Goal: Participate in discussion: Engage in conversation with other users on a specific topic

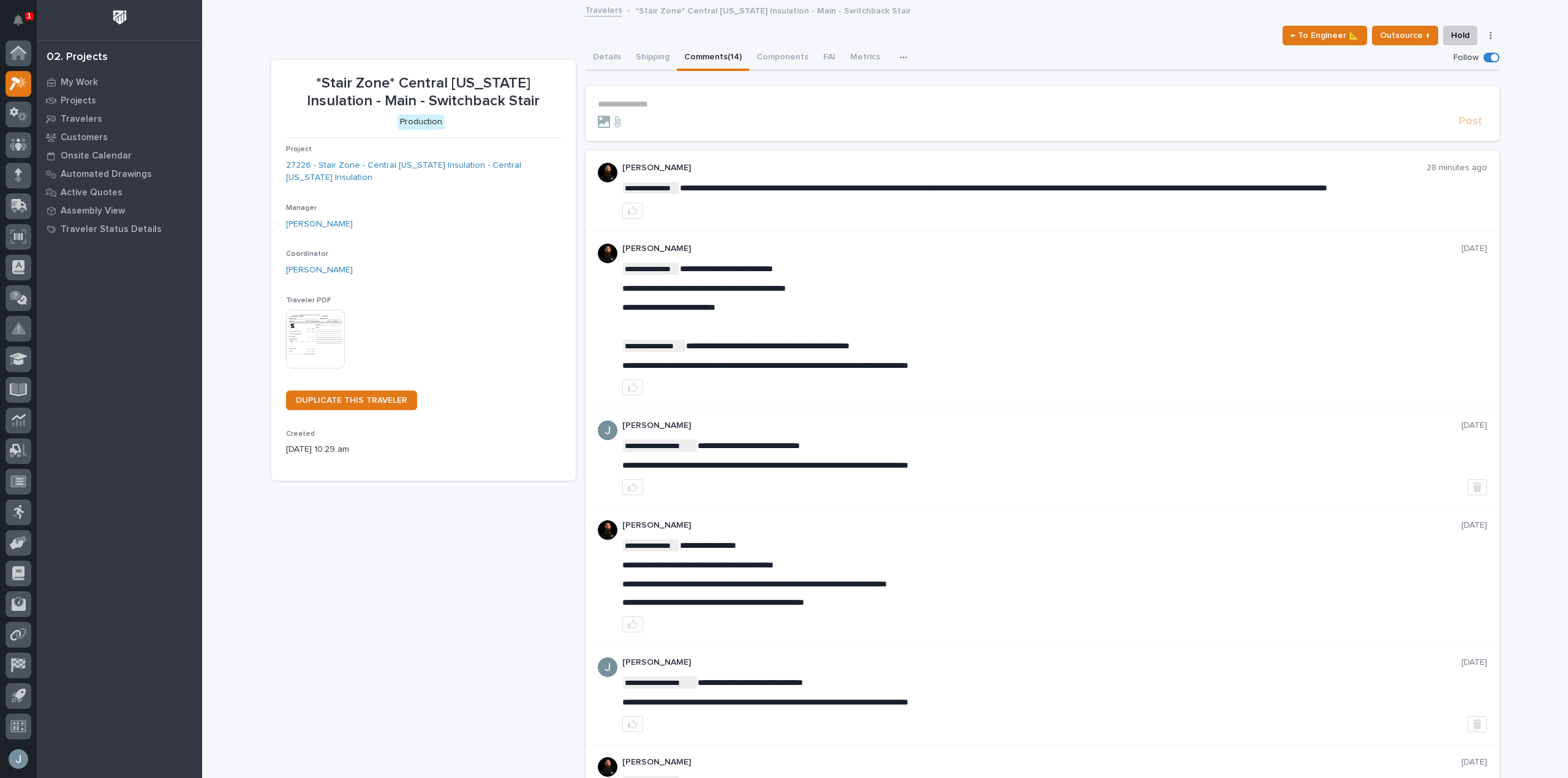
click at [798, 109] on p "**********" at bounding box center [1042, 104] width 889 height 11
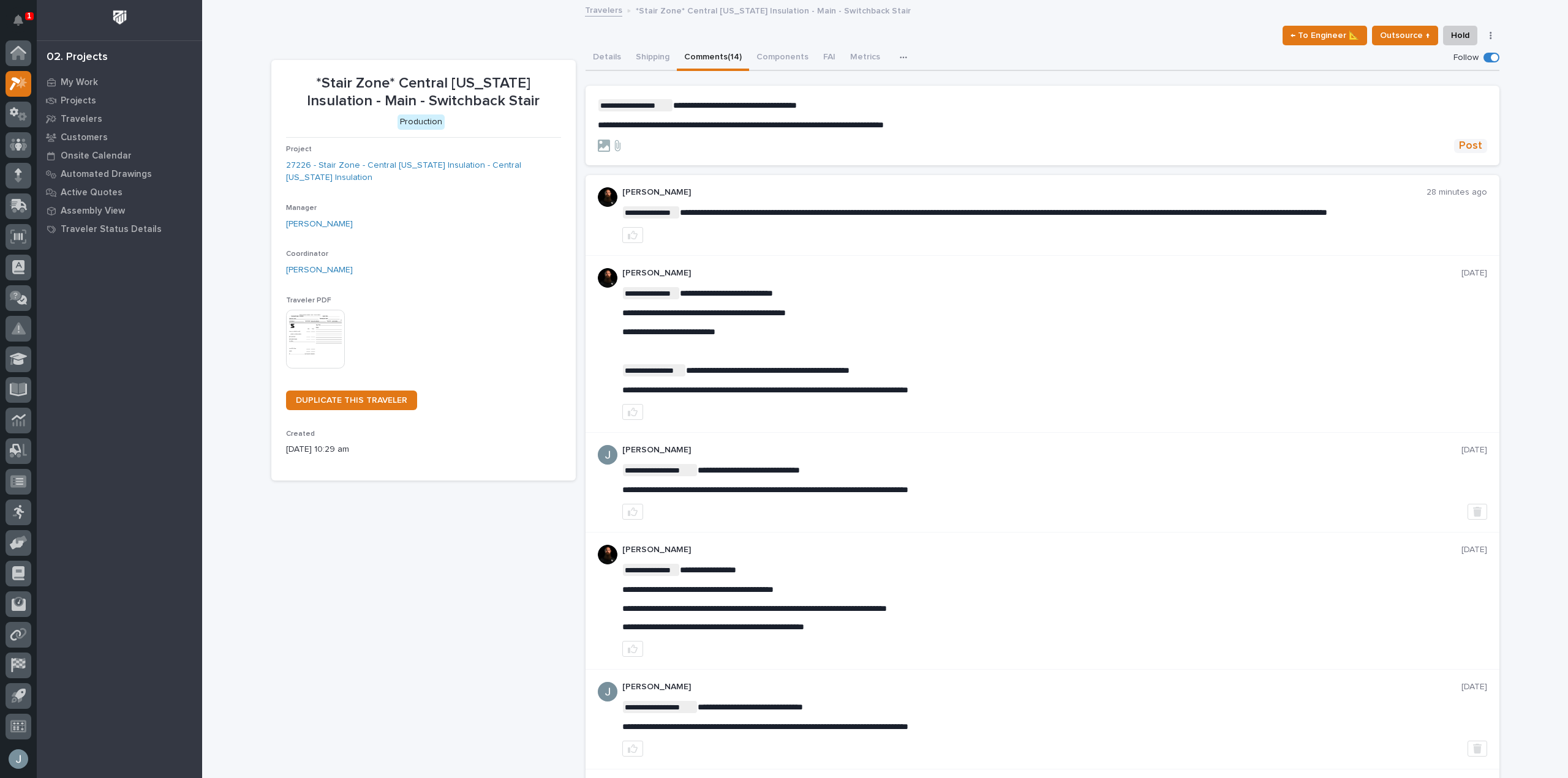
click at [1469, 149] on span "Post" at bounding box center [1470, 146] width 24 height 14
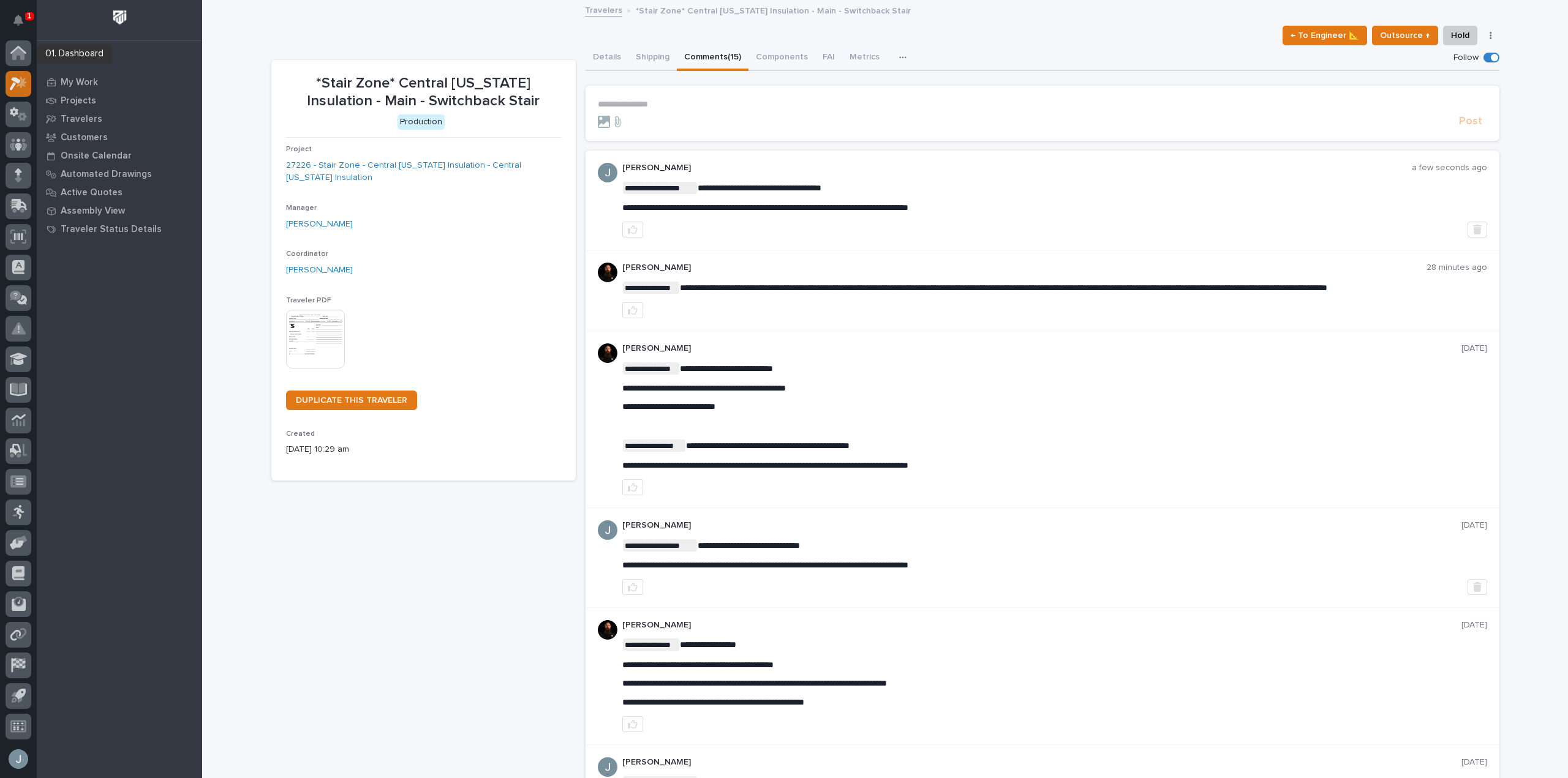
click at [14, 72] on div at bounding box center [19, 84] width 26 height 26
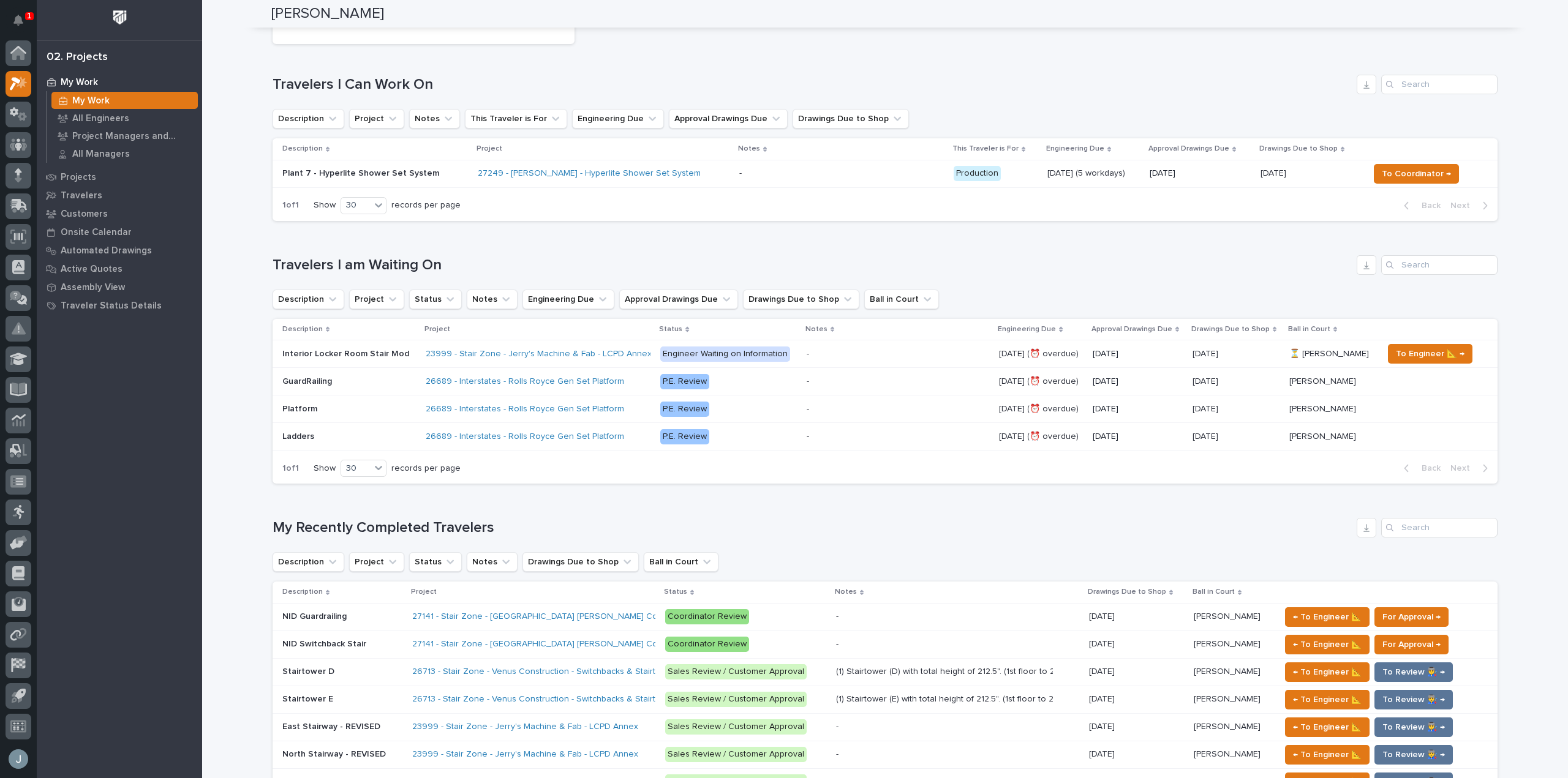
scroll to position [367, 0]
